Goal: Information Seeking & Learning: Learn about a topic

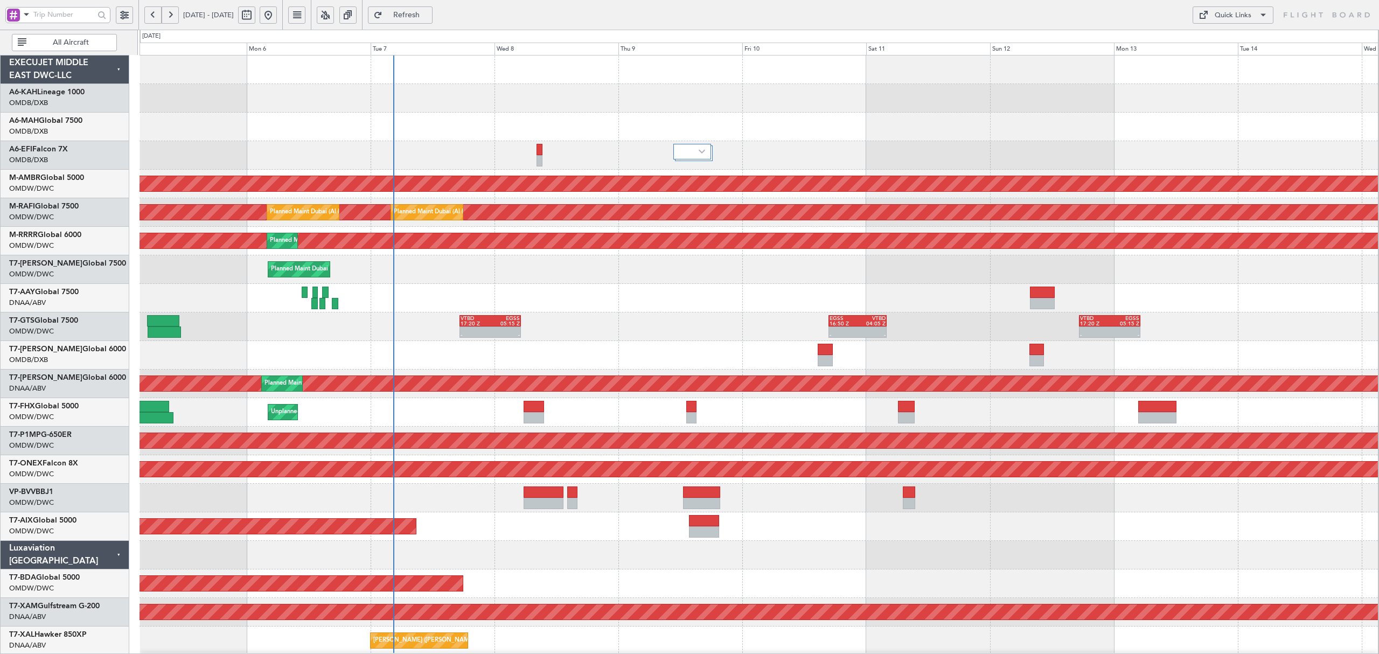
click at [487, 376] on div "AOG Maint [GEOGRAPHIC_DATA] (Dubai Intl) Planned Maint [GEOGRAPHIC_DATA] (Selet…" at bounding box center [759, 584] width 1239 height 1057
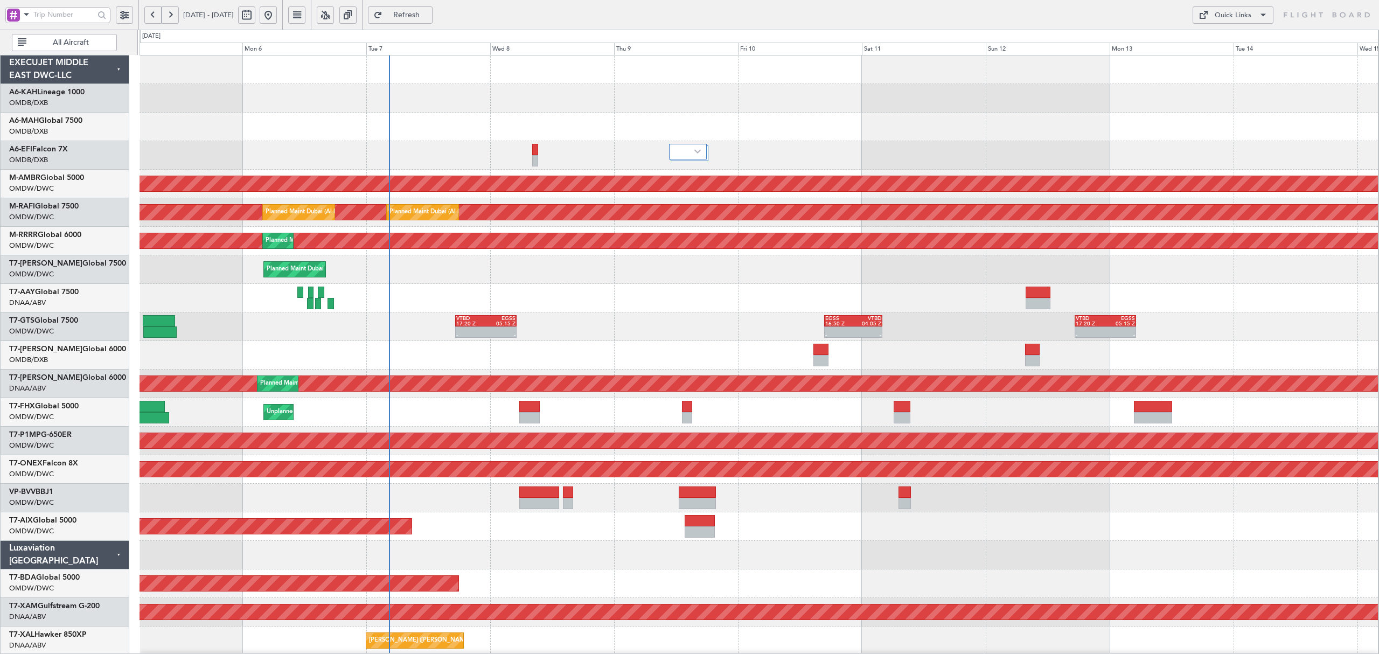
click at [57, 46] on span "All Aircraft" at bounding box center [71, 43] width 85 height 8
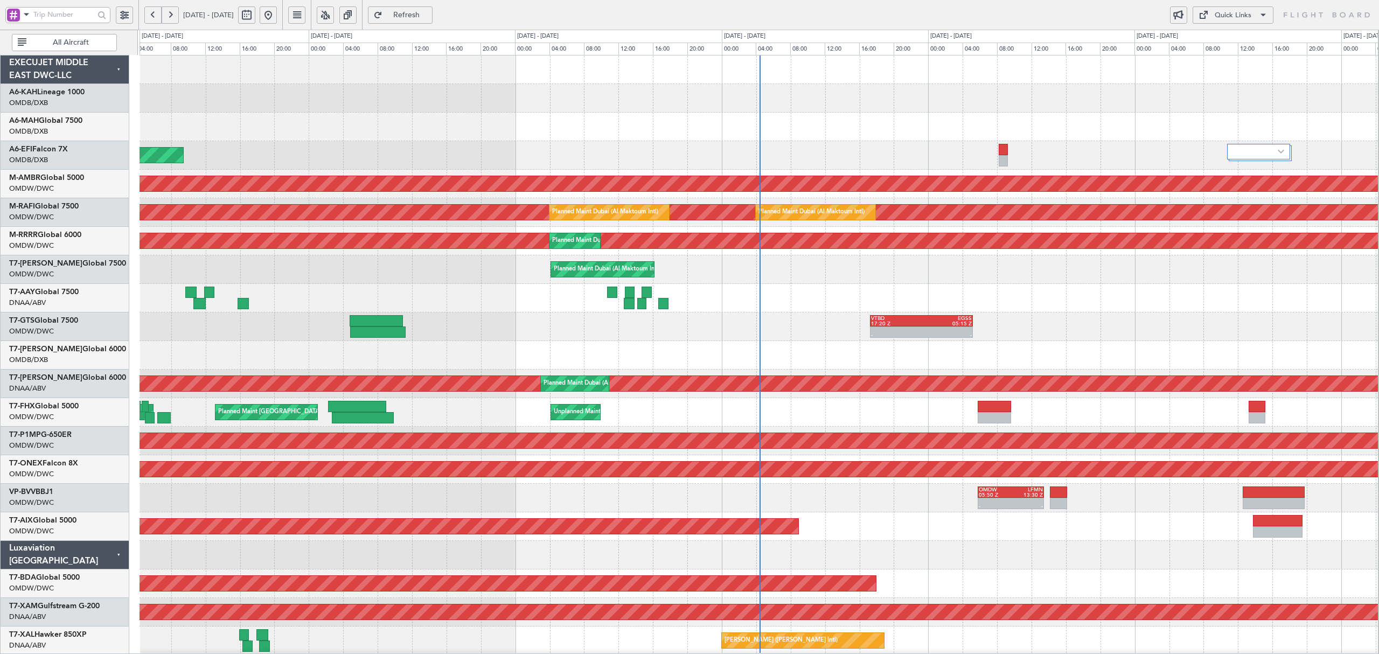
click at [76, 48] on button "All Aircraft" at bounding box center [64, 42] width 105 height 17
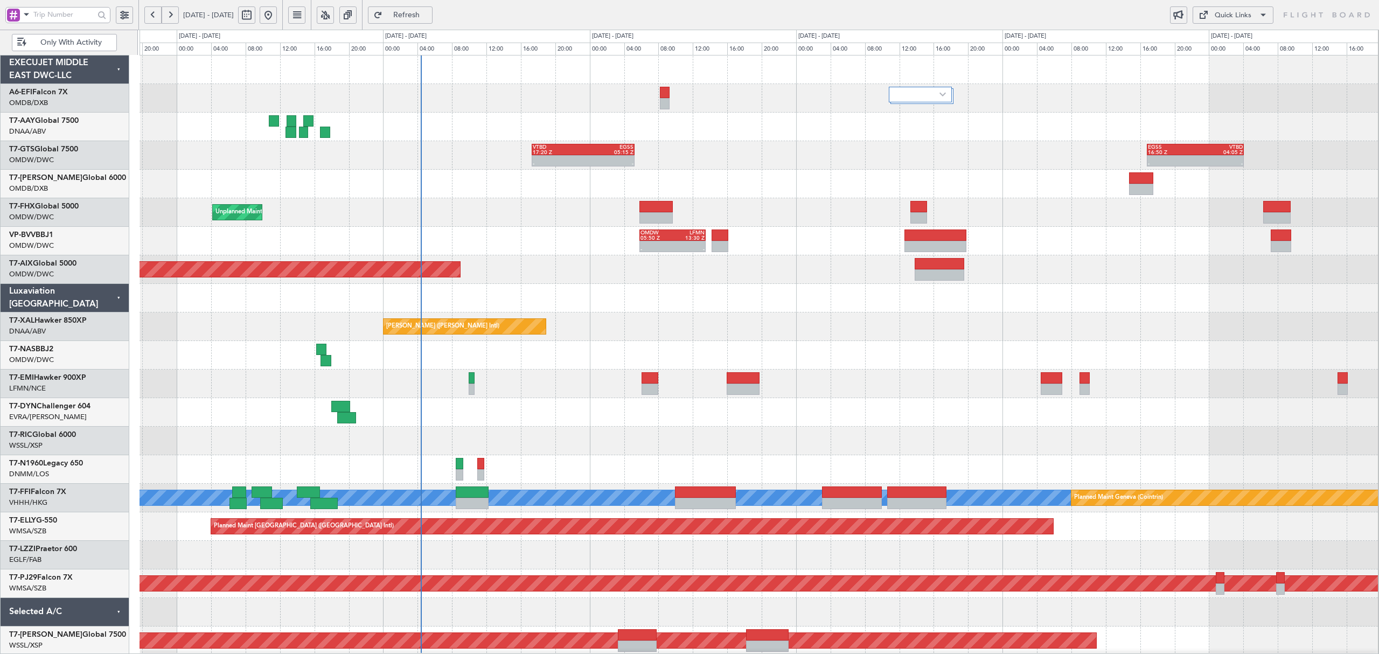
click at [531, 252] on div "- - OMDW 05:50 Z LFMN 13:30 Z" at bounding box center [759, 241] width 1239 height 29
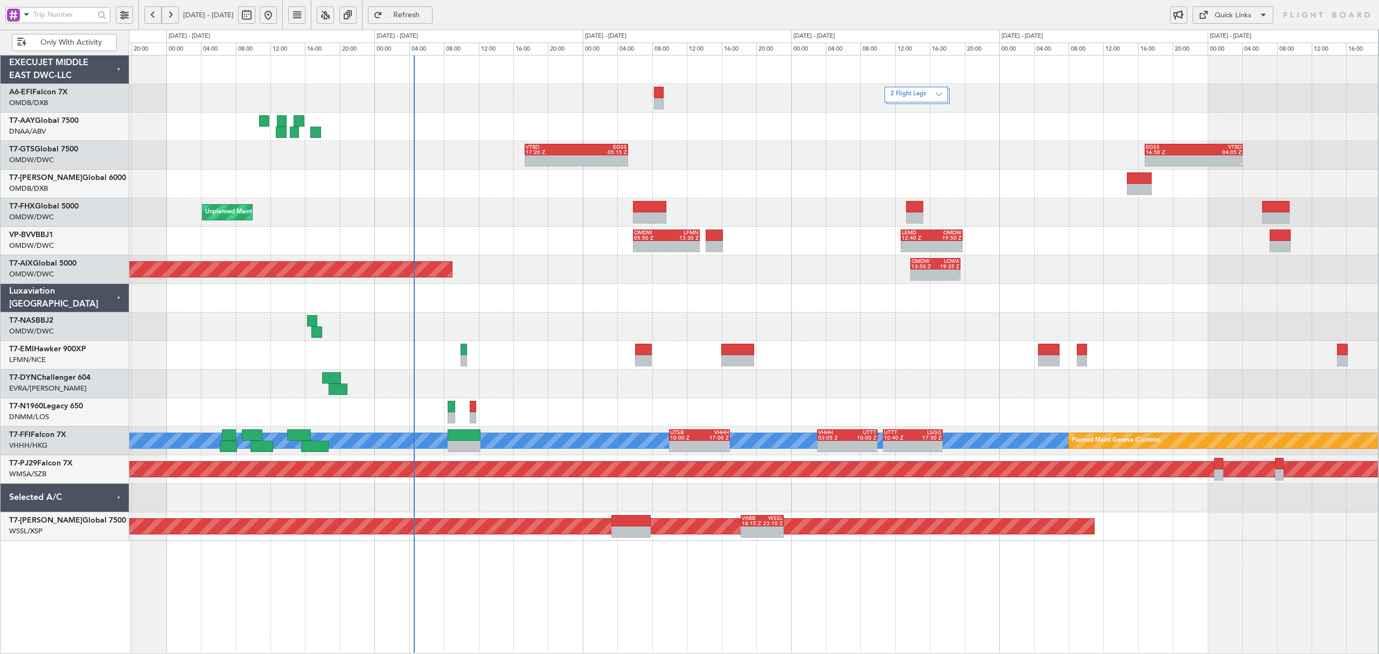
click at [85, 46] on span "Only With Activity" at bounding box center [71, 43] width 85 height 8
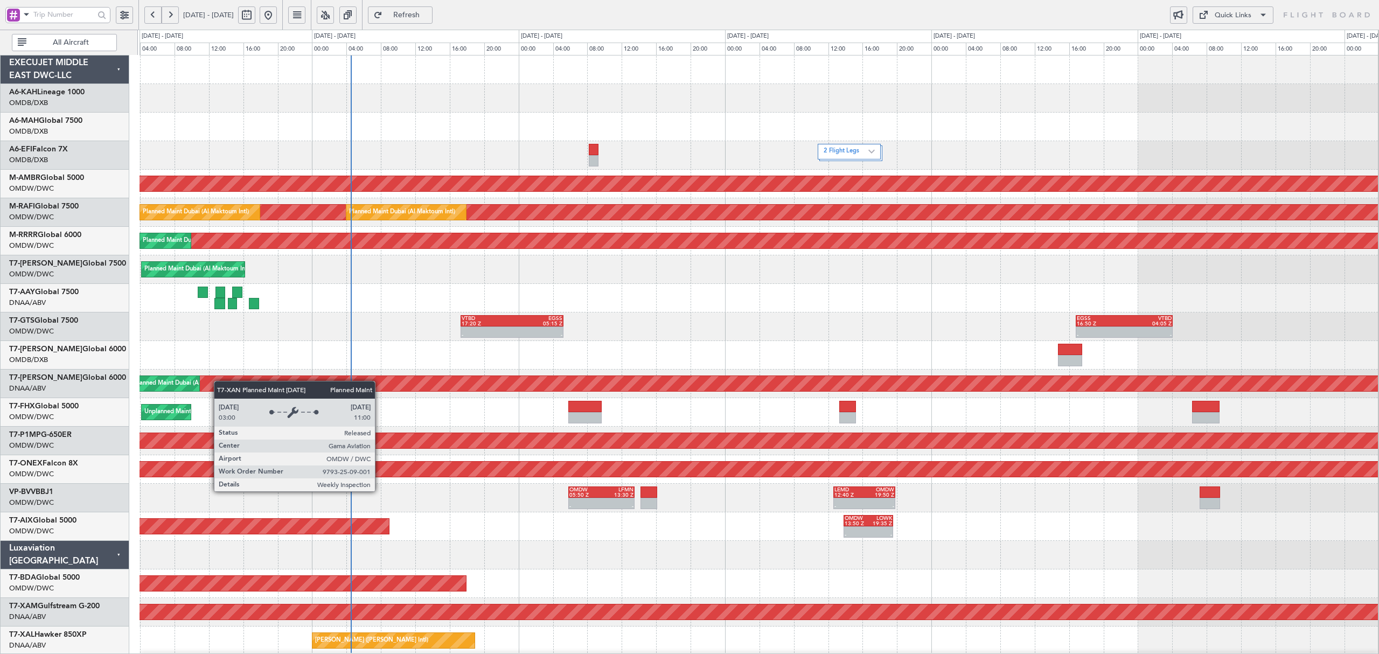
click at [175, 386] on div "2 Flight Legs Planned Maint Singapore (Seletar) Planned Maint Dubai (Al Maktoum…" at bounding box center [759, 584] width 1239 height 1057
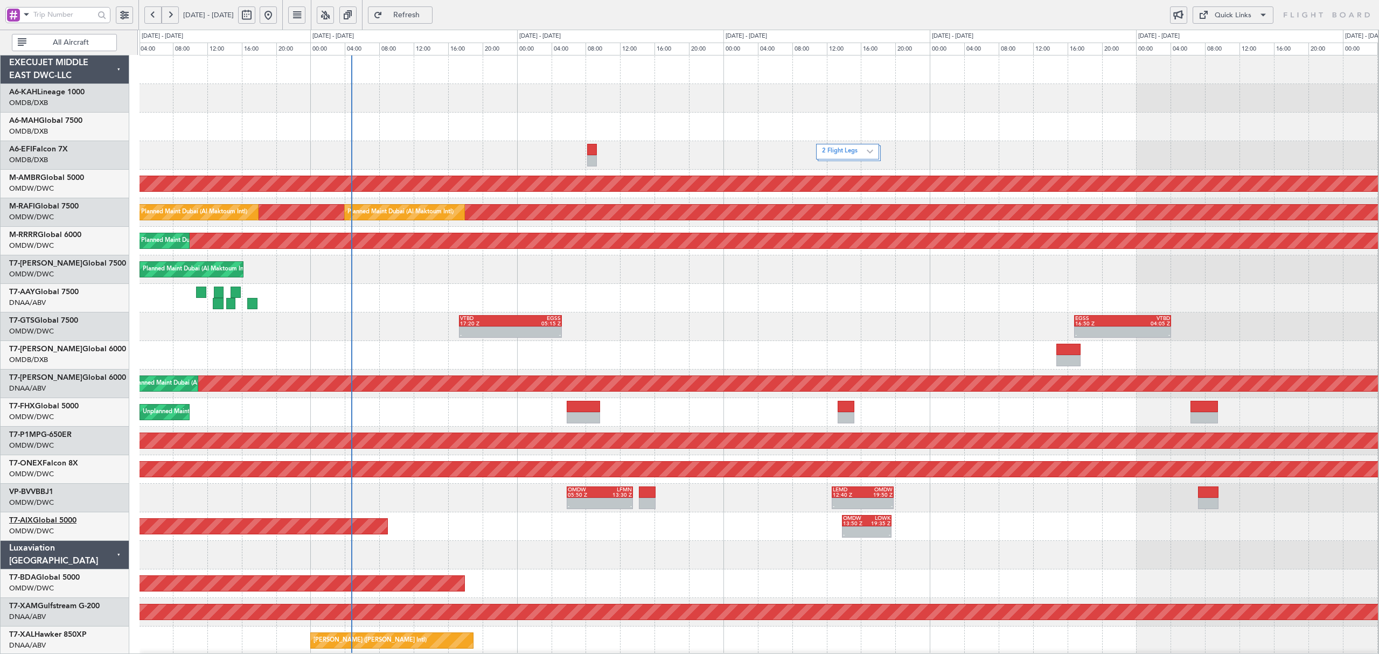
click at [57, 522] on link "T7-AIX Global 5000" at bounding box center [42, 521] width 67 height 8
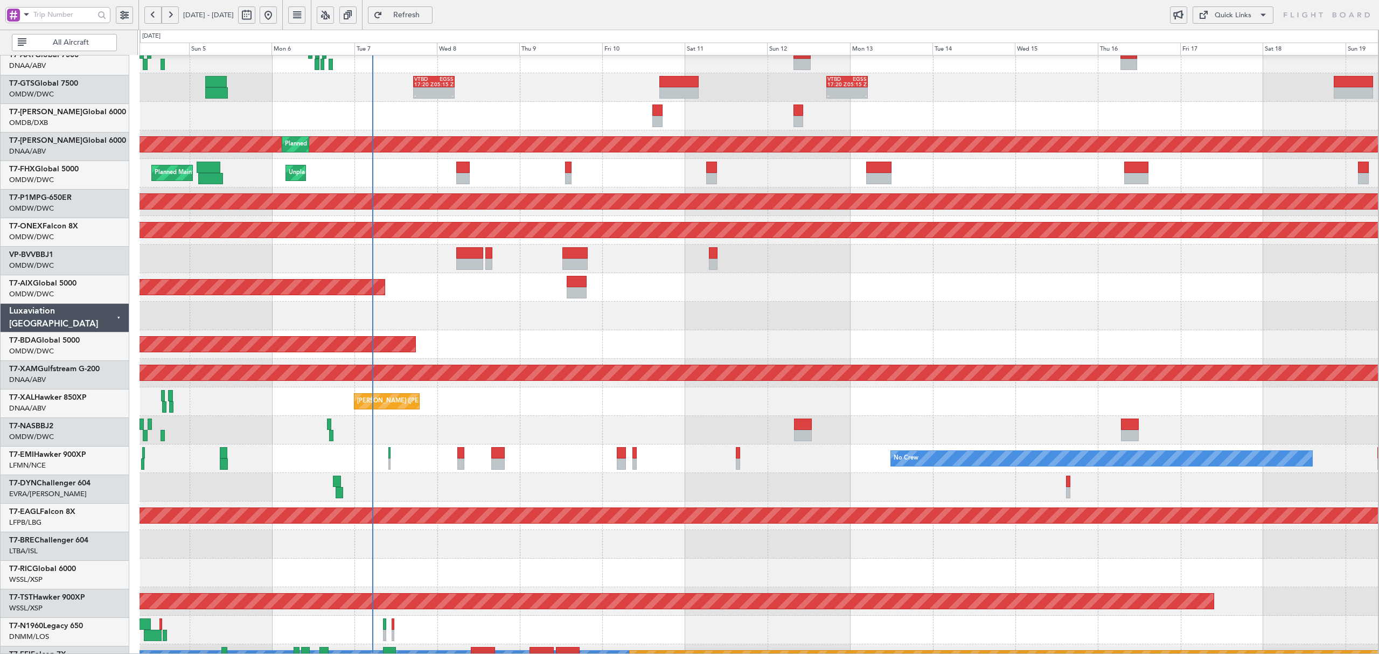
scroll to position [240, 0]
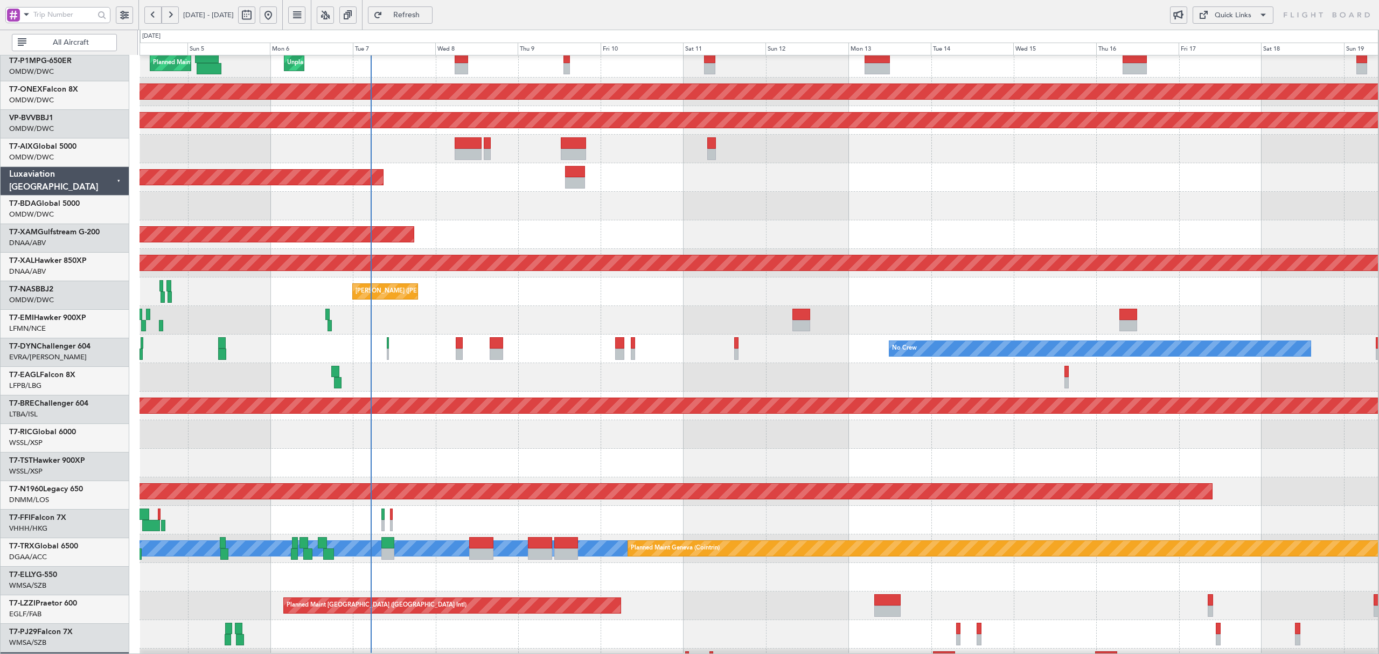
click at [375, 449] on div at bounding box center [759, 463] width 1239 height 29
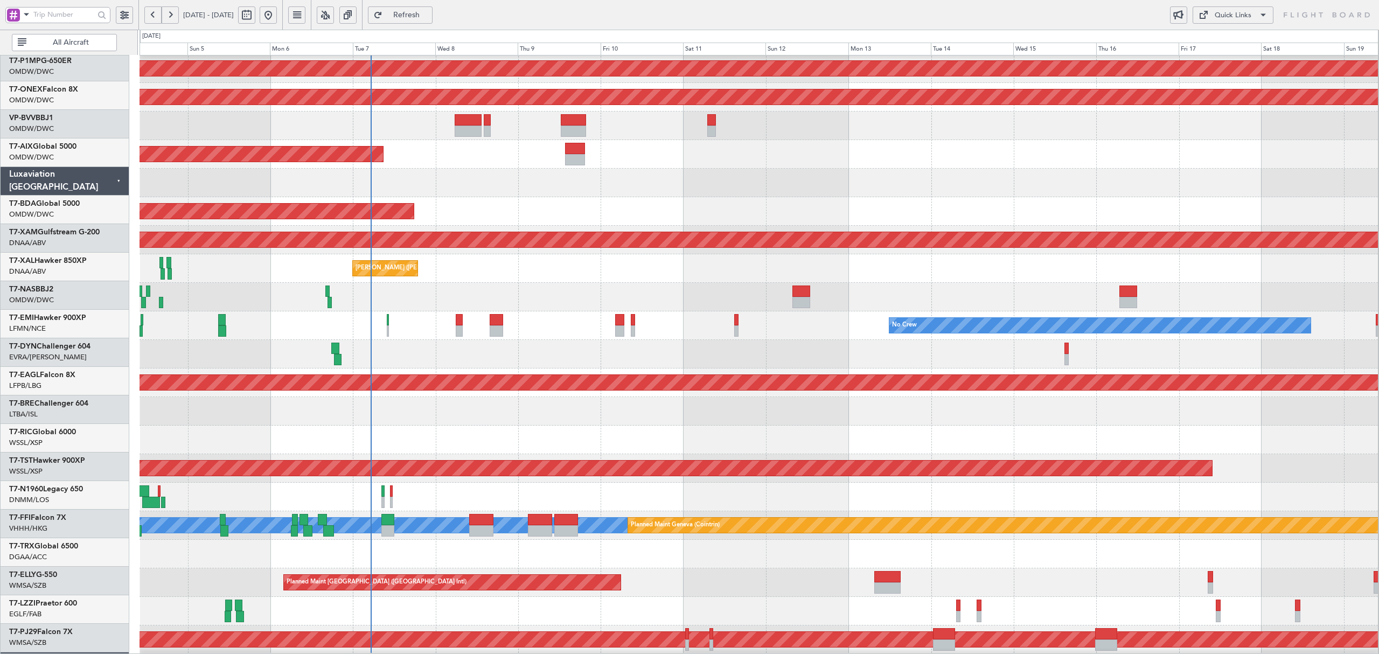
scroll to position [372, 0]
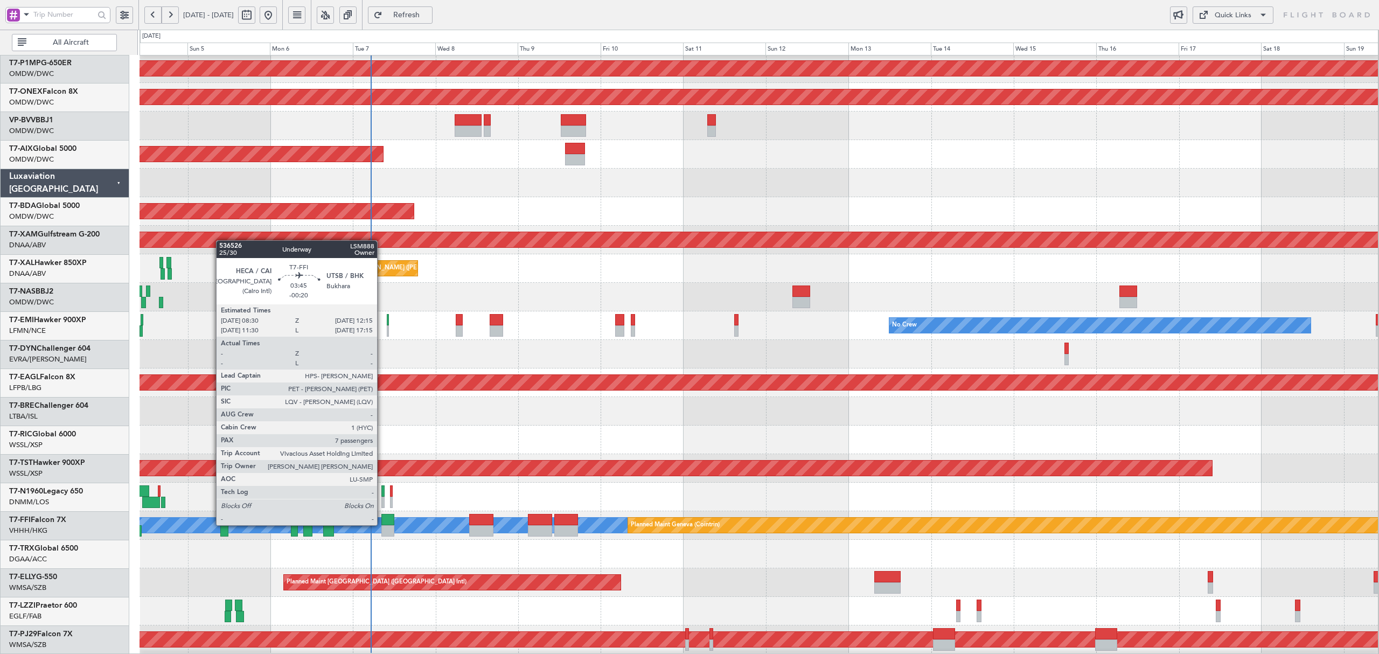
click at [382, 525] on div at bounding box center [388, 519] width 13 height 11
